Goal: Task Accomplishment & Management: Use online tool/utility

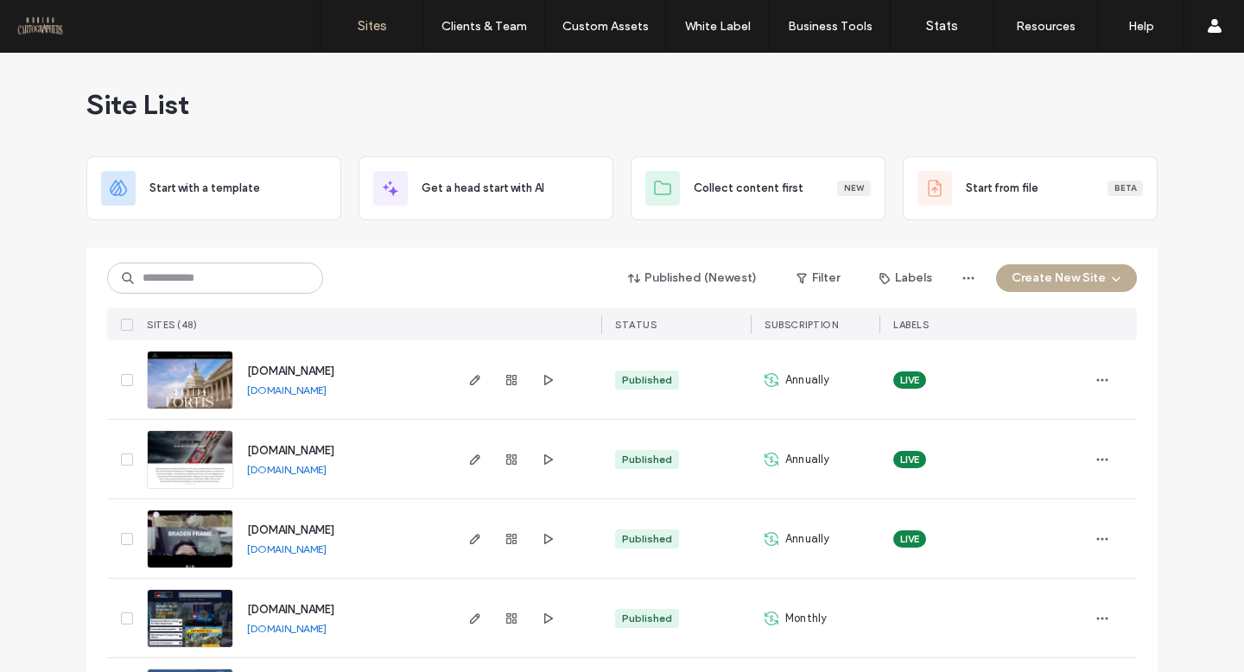
click at [1042, 273] on button "Create New Site" at bounding box center [1066, 278] width 141 height 28
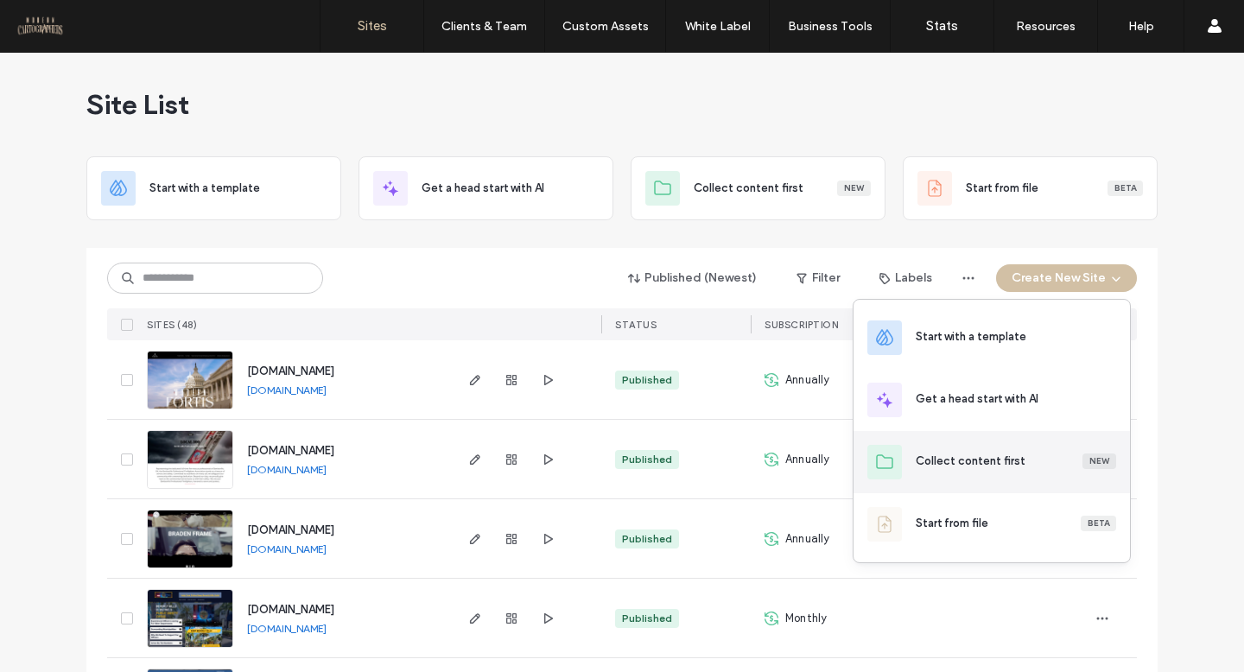
click at [991, 458] on div "Collect content first" at bounding box center [971, 461] width 110 height 17
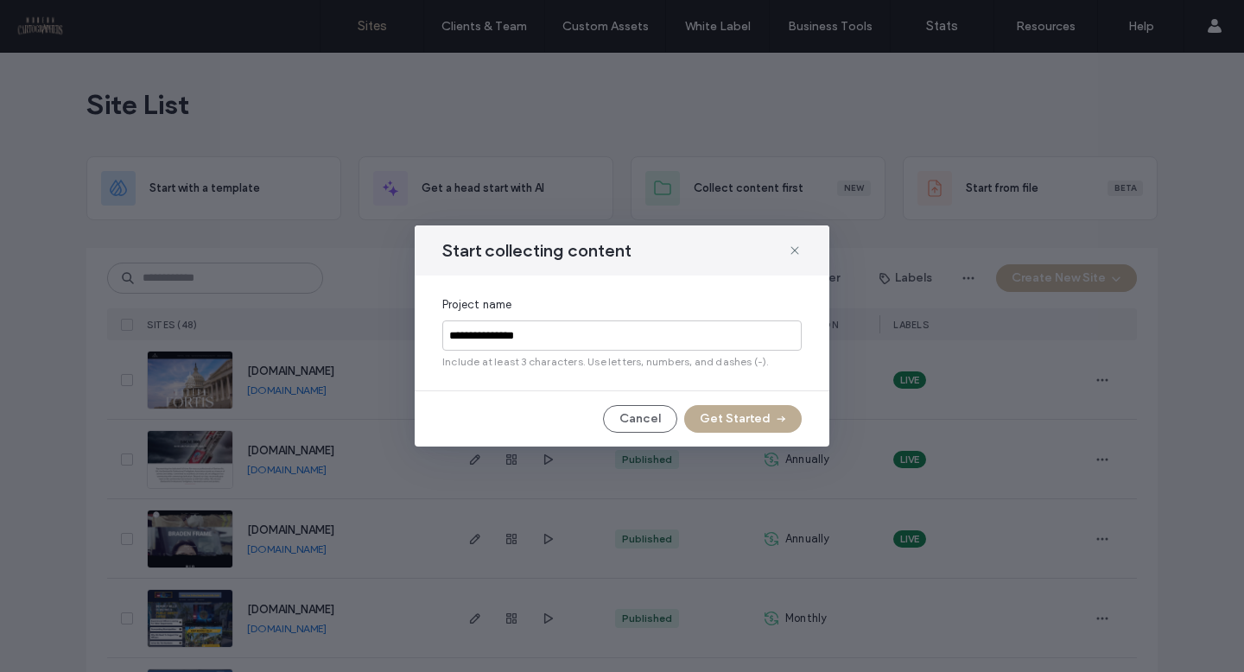
type input "**********"
click at [766, 422] on button "Get Started" at bounding box center [743, 419] width 118 height 28
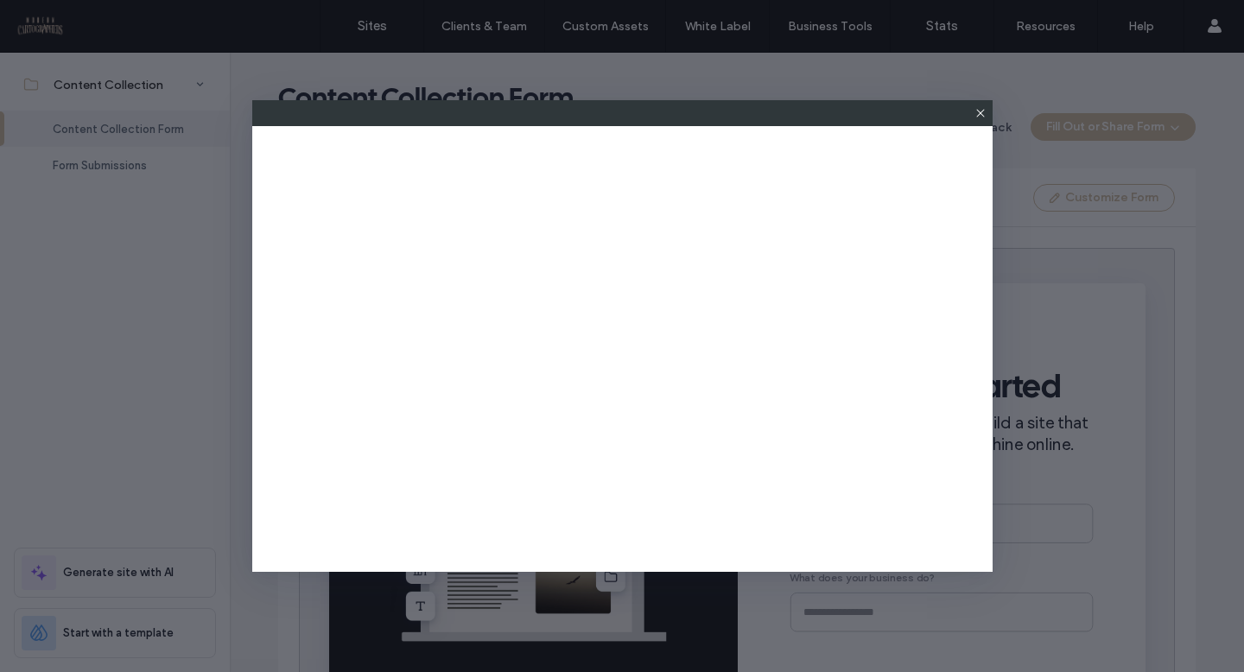
click at [978, 112] on icon at bounding box center [981, 113] width 14 height 14
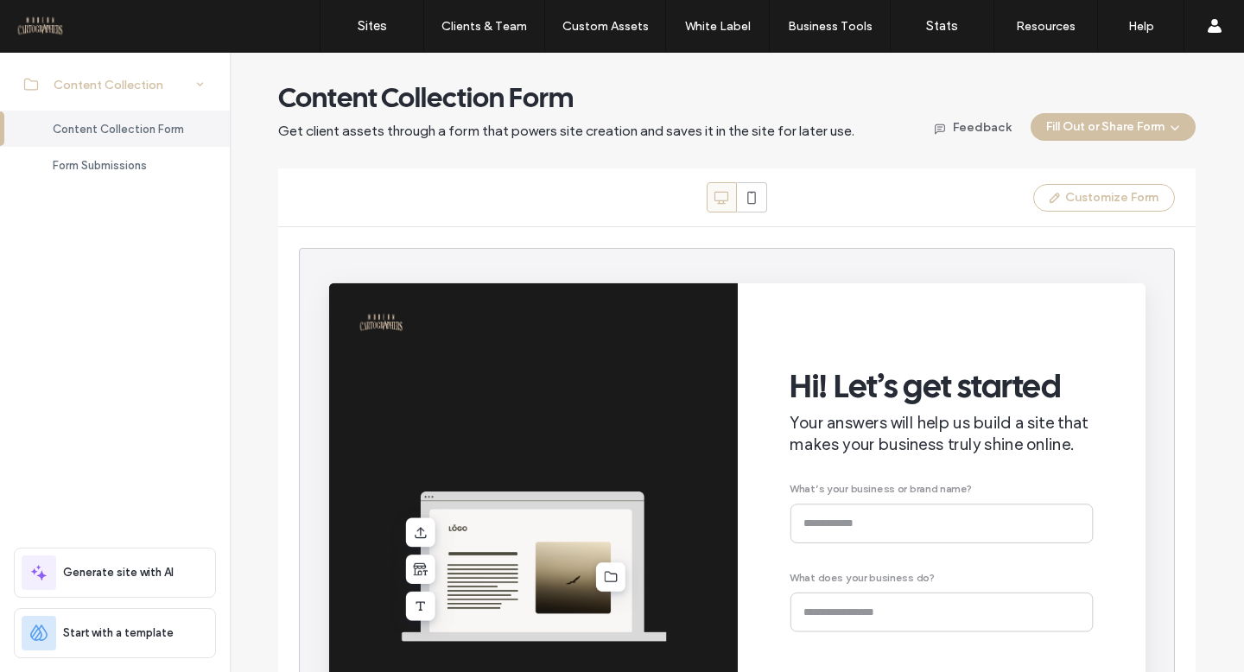
click at [130, 79] on span "Content Collection" at bounding box center [109, 85] width 110 height 15
click at [387, 35] on link "Sites" at bounding box center [372, 26] width 103 height 52
